Goal: Navigation & Orientation: Understand site structure

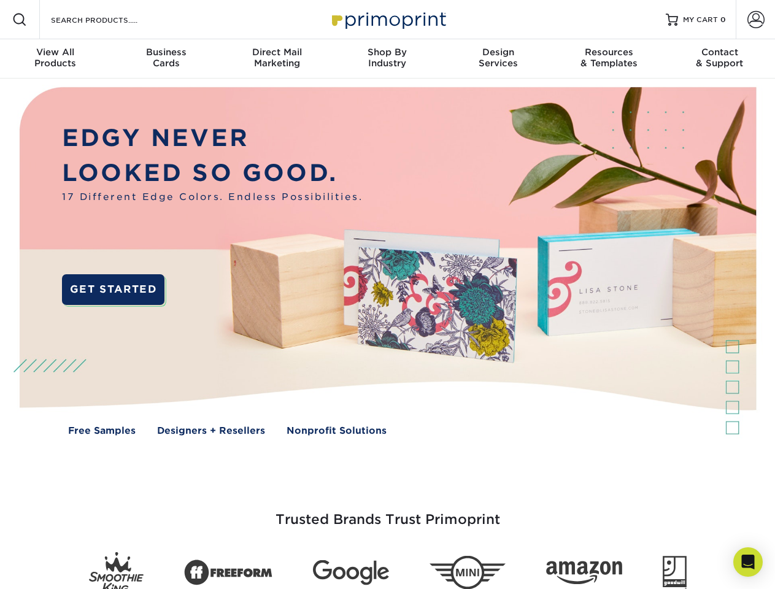
click at [387, 295] on img at bounding box center [387, 271] width 767 height 384
click at [20, 20] on span at bounding box center [19, 19] width 15 height 15
click at [755, 20] on span at bounding box center [755, 19] width 17 height 17
click at [55, 59] on div "View All Products" at bounding box center [55, 58] width 110 height 22
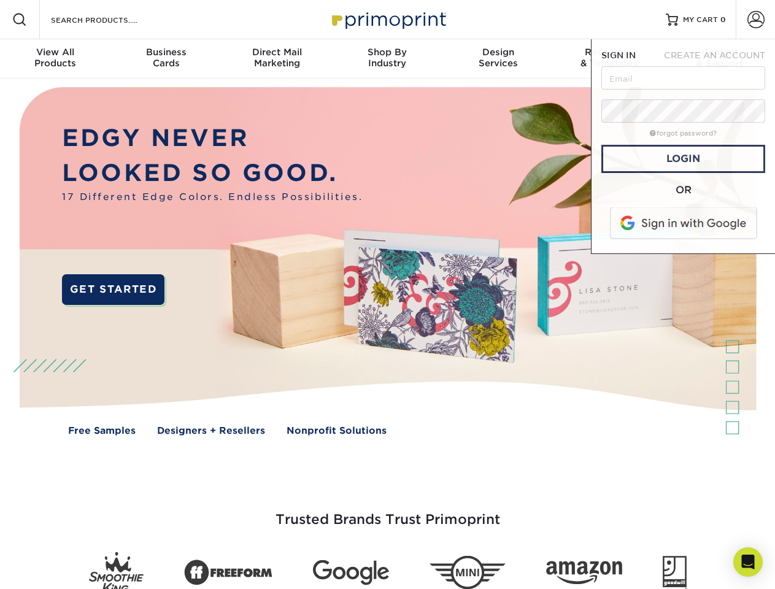
click at [166, 59] on div "Business Cards" at bounding box center [165, 58] width 110 height 22
click at [277, 59] on div "Direct Mail Marketing" at bounding box center [277, 58] width 110 height 22
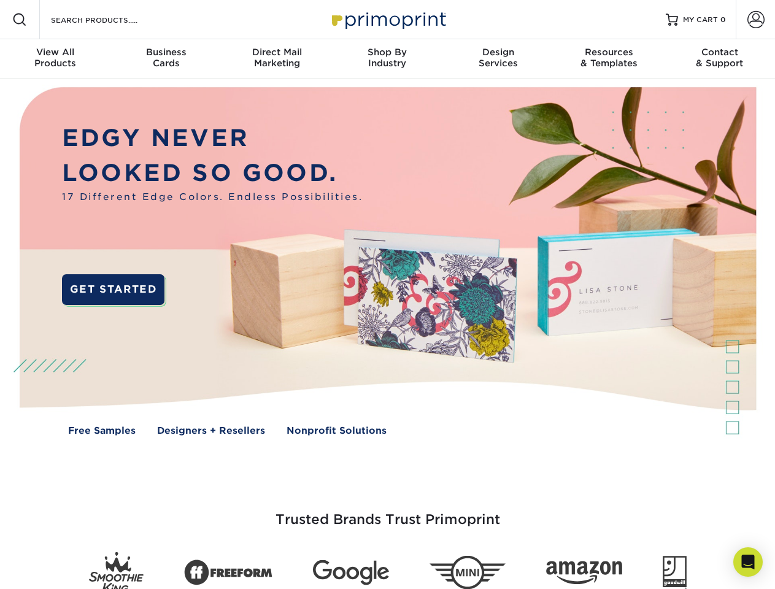
click at [387, 59] on div "Shop By Industry" at bounding box center [387, 58] width 110 height 22
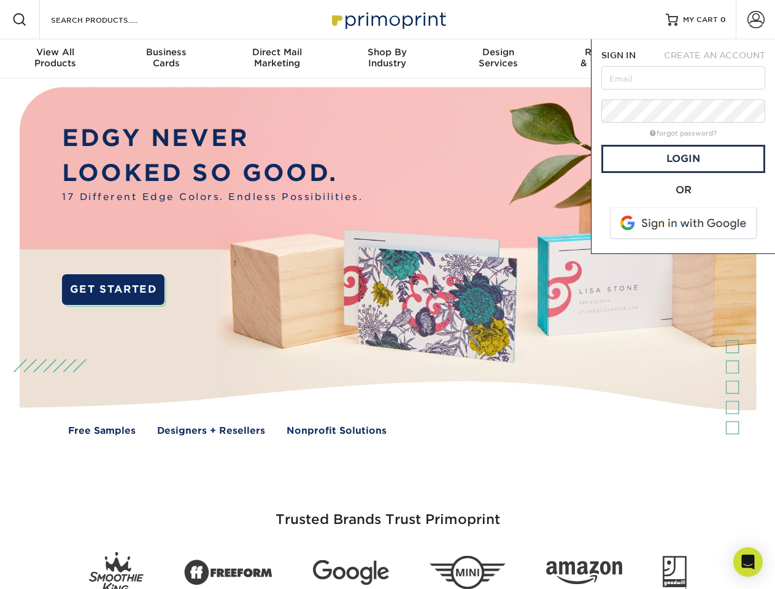
click at [498, 59] on div "Design Services" at bounding box center [498, 58] width 110 height 22
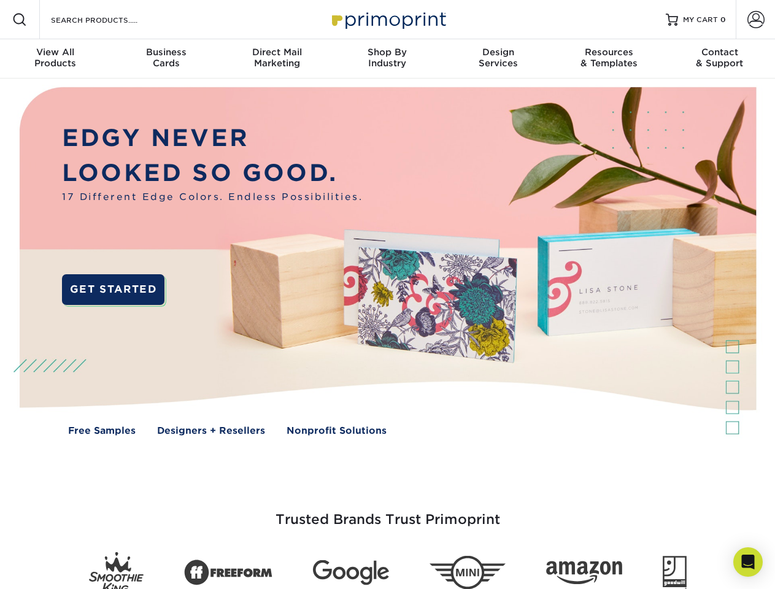
click at [609, 59] on span "SIGN IN" at bounding box center [618, 55] width 34 height 10
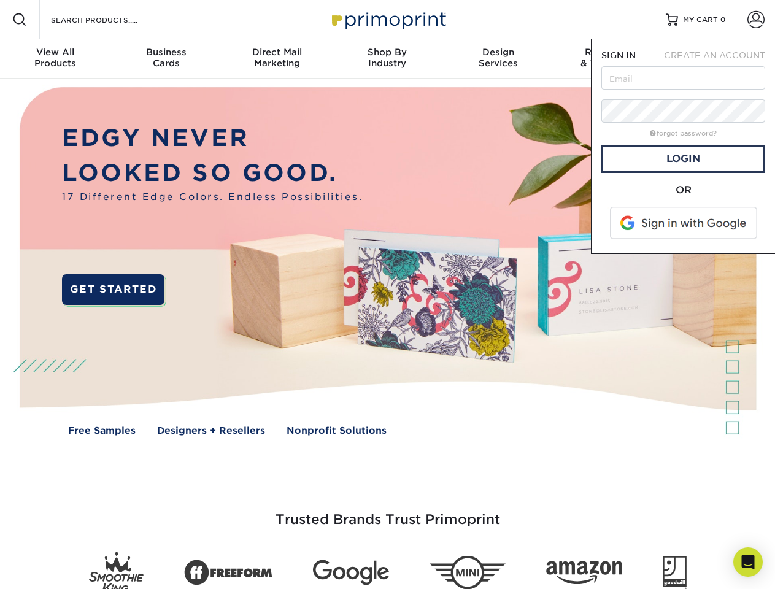
click at [720, 59] on div "Contact & Support" at bounding box center [720, 58] width 110 height 22
